Goal: Complete application form

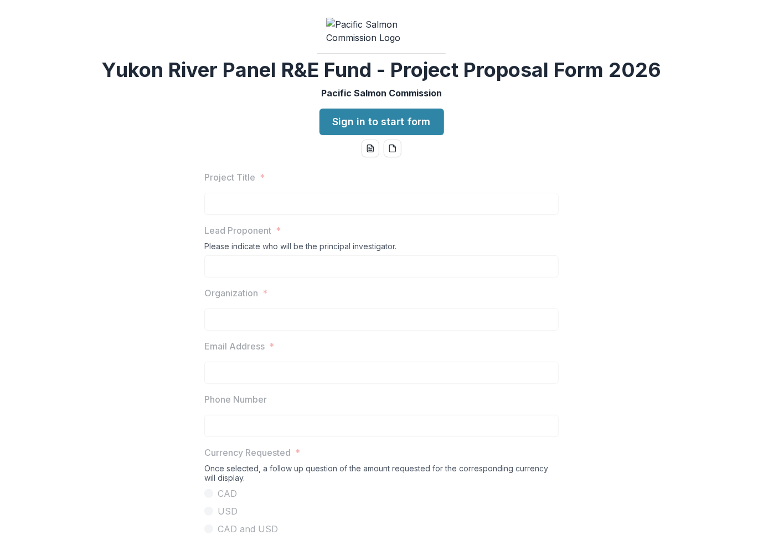
click at [412, 44] on img at bounding box center [381, 31] width 111 height 27
click at [426, 135] on link "Sign in to start form" at bounding box center [381, 122] width 125 height 27
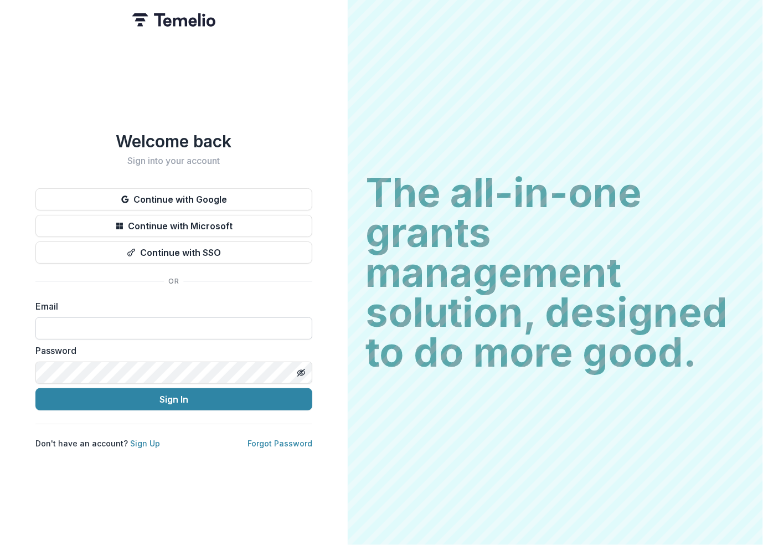
click at [122, 323] on input at bounding box center [173, 328] width 277 height 22
type input "**********"
click at [35, 388] on button "Sign In" at bounding box center [173, 399] width 277 height 22
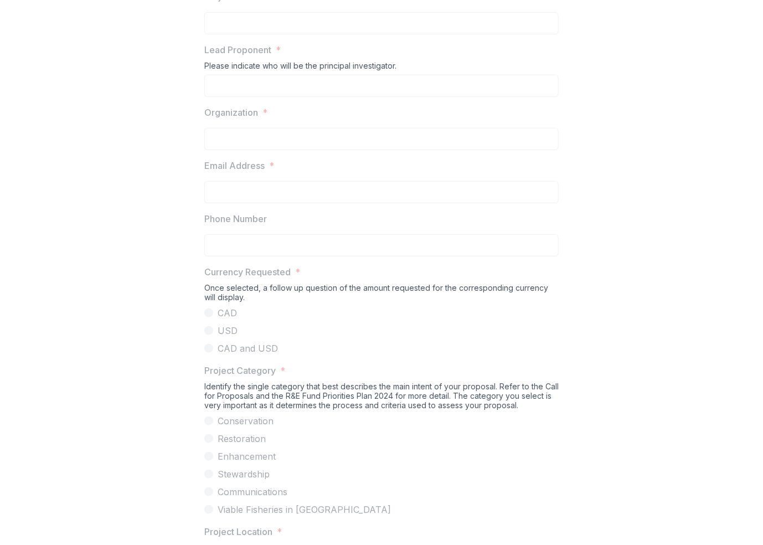
scroll to position [744, 0]
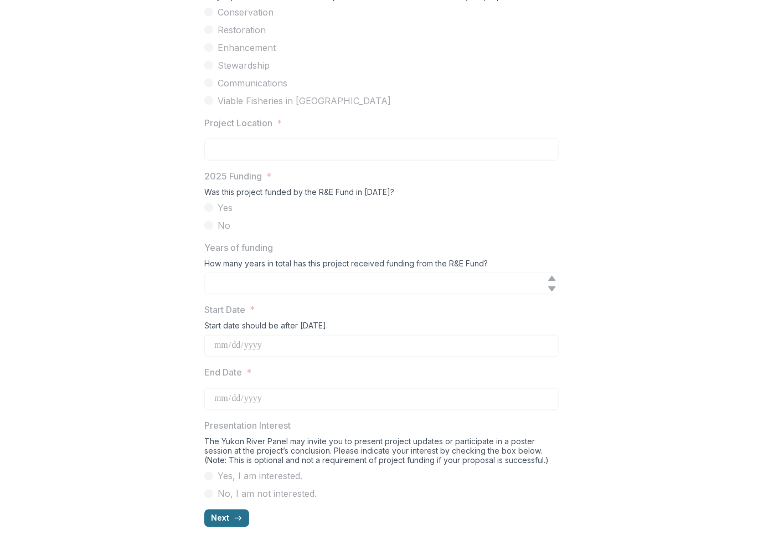
click at [217, 523] on button "Next" at bounding box center [226, 518] width 45 height 18
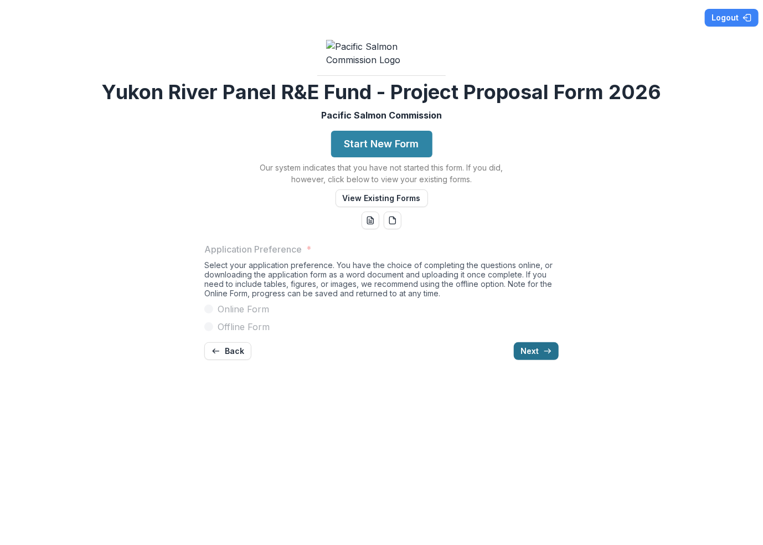
click at [545, 355] on icon "button" at bounding box center [547, 351] width 9 height 9
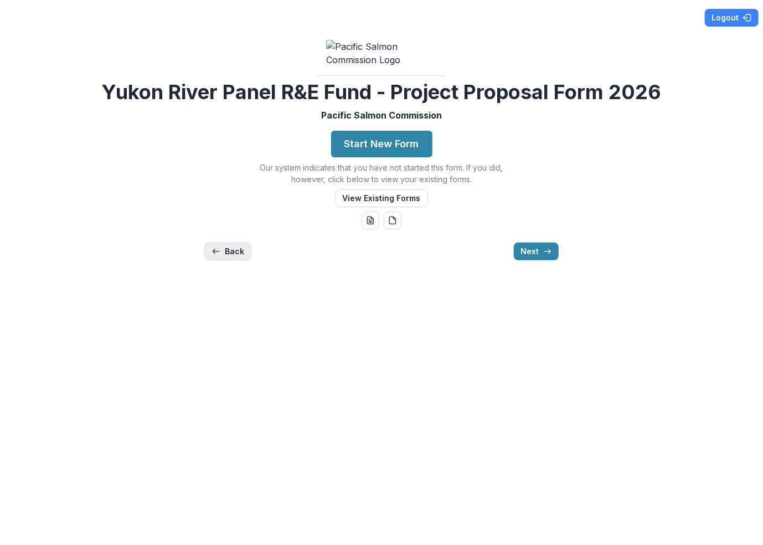
click at [217, 256] on icon "button" at bounding box center [216, 251] width 9 height 9
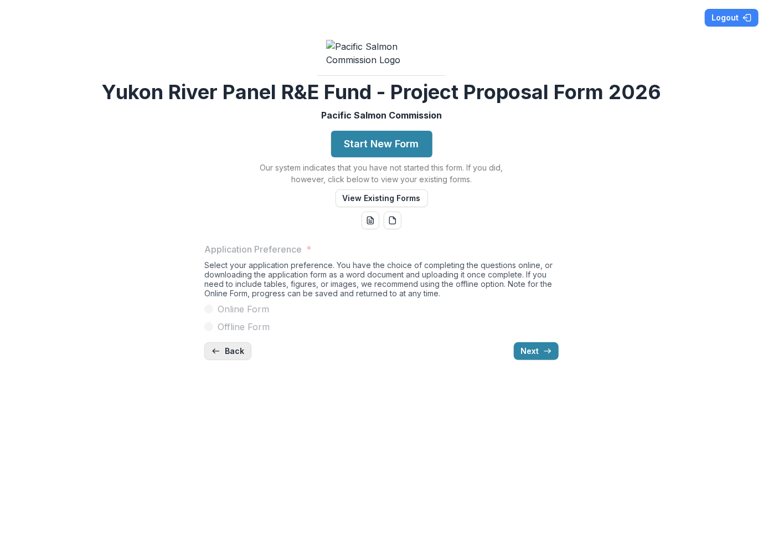
click at [233, 360] on button "Back" at bounding box center [227, 351] width 47 height 18
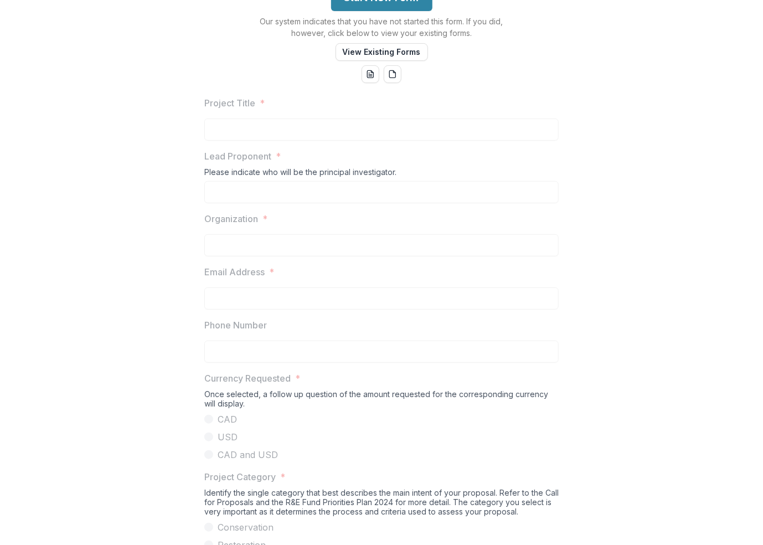
scroll to position [135, 0]
